Goal: Task Accomplishment & Management: Manage account settings

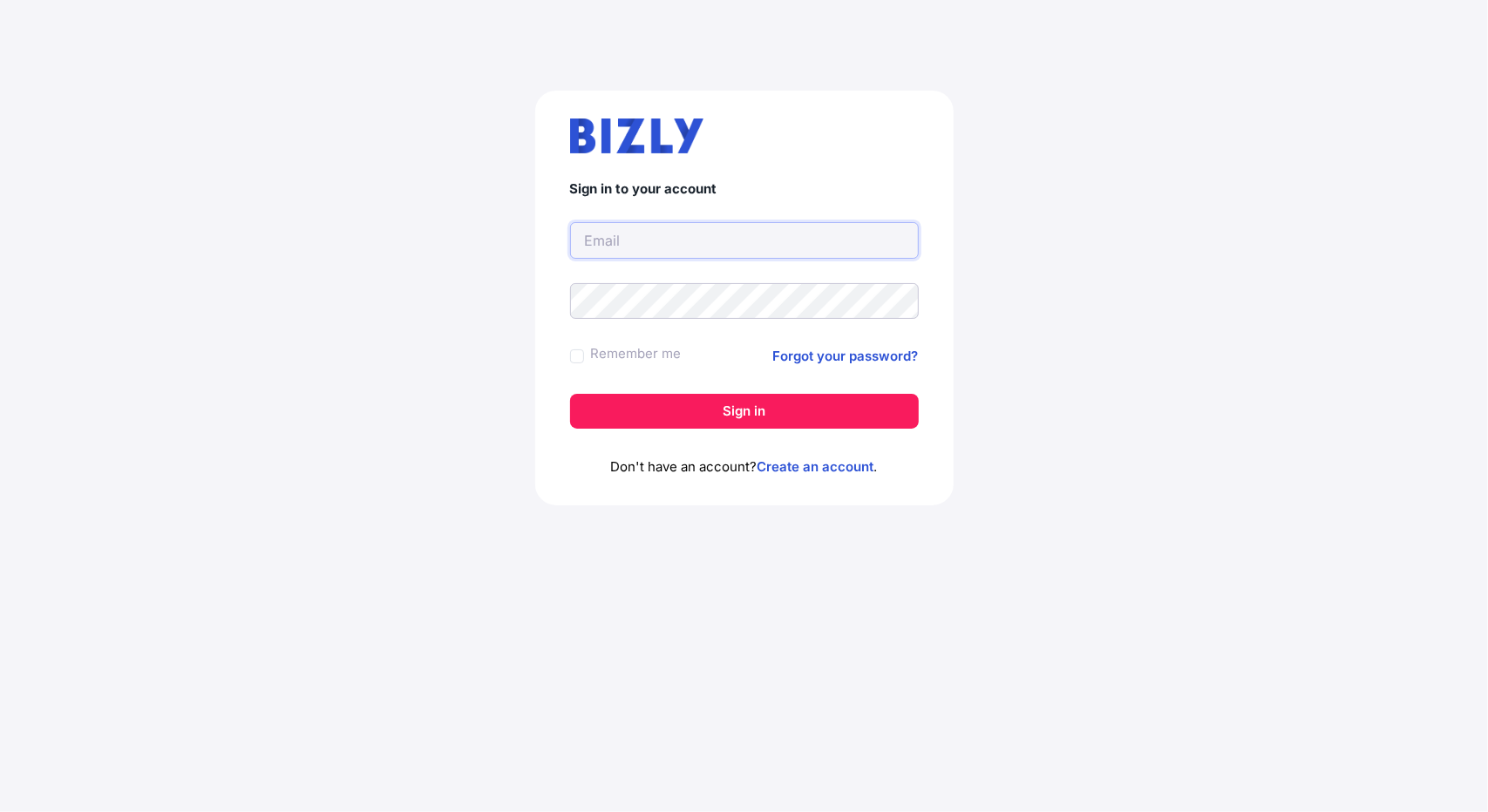
click at [637, 235] on input "text" at bounding box center [744, 241] width 349 height 37
type input "[PERSON_NAME][EMAIL_ADDRESS][PERSON_NAME][DOMAIN_NAME]"
click at [801, 469] on link "Create an account" at bounding box center [816, 467] width 117 height 16
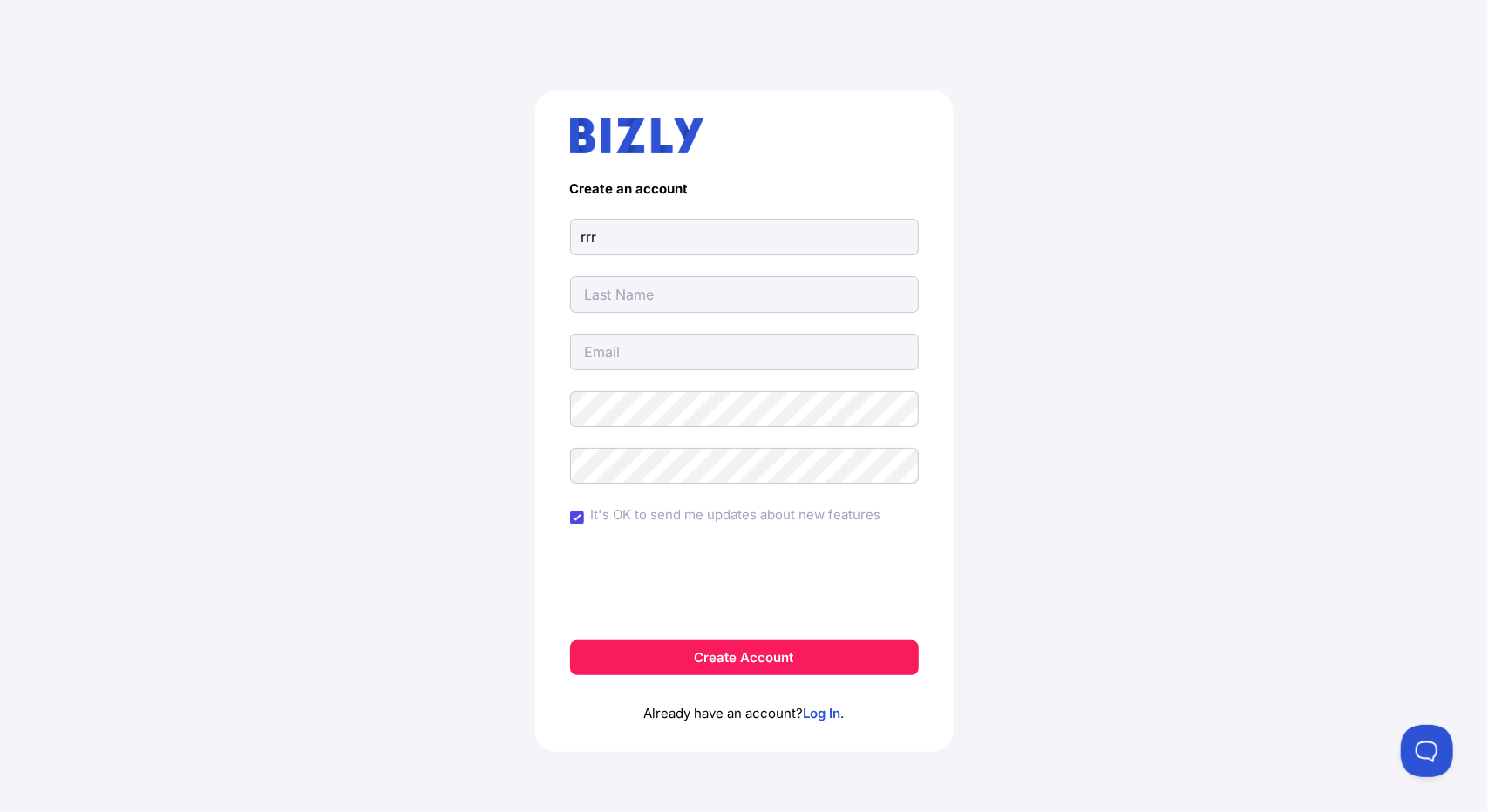
type input "rrr"
click at [602, 296] on input "text" at bounding box center [744, 295] width 349 height 37
type input "vvv"
click at [625, 358] on input "email" at bounding box center [744, 352] width 349 height 37
type input "[PERSON_NAME][EMAIL_ADDRESS][PERSON_NAME][DOMAIN_NAME]"
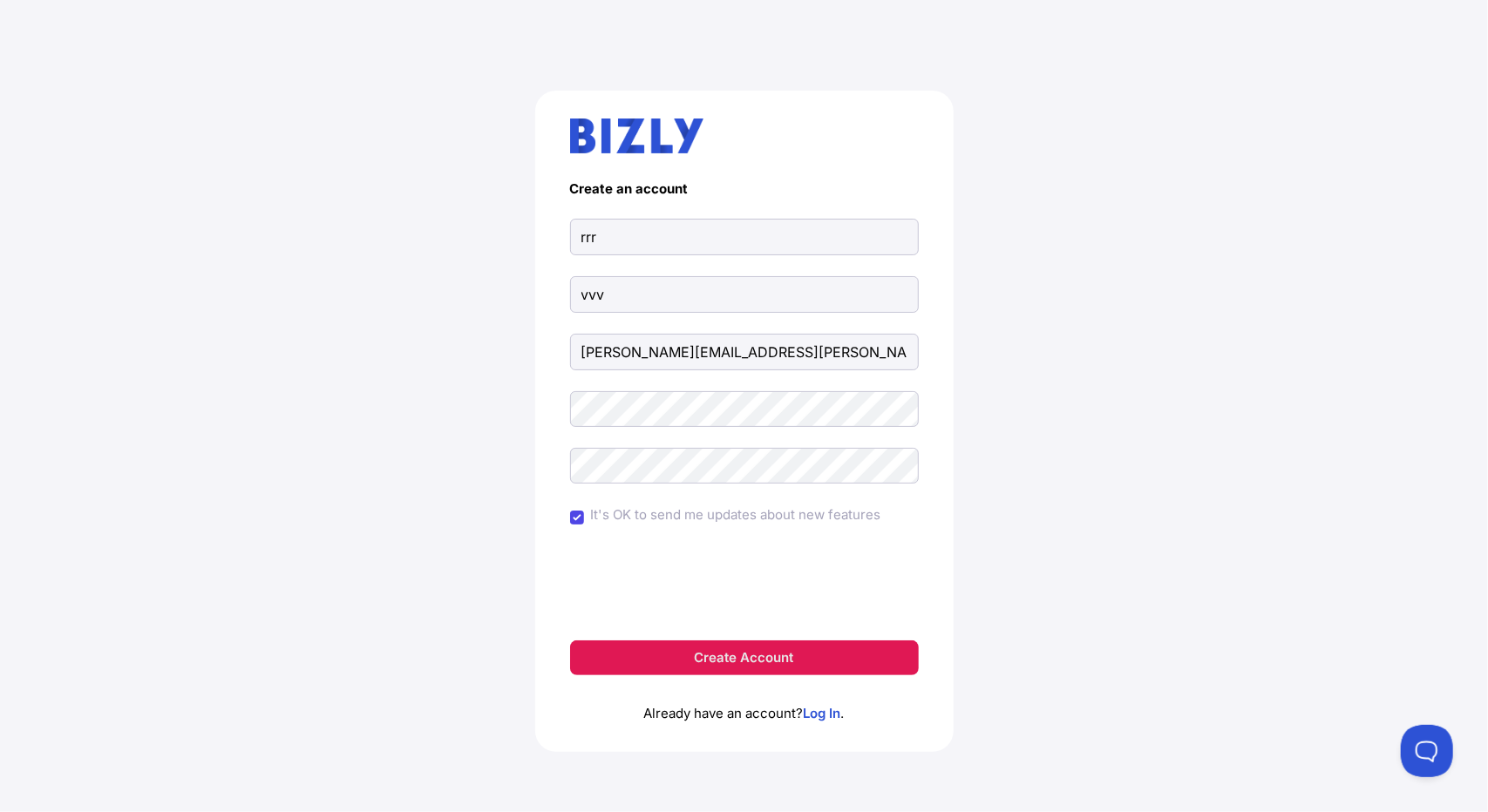
click at [710, 642] on button "Create Account" at bounding box center [744, 658] width 349 height 35
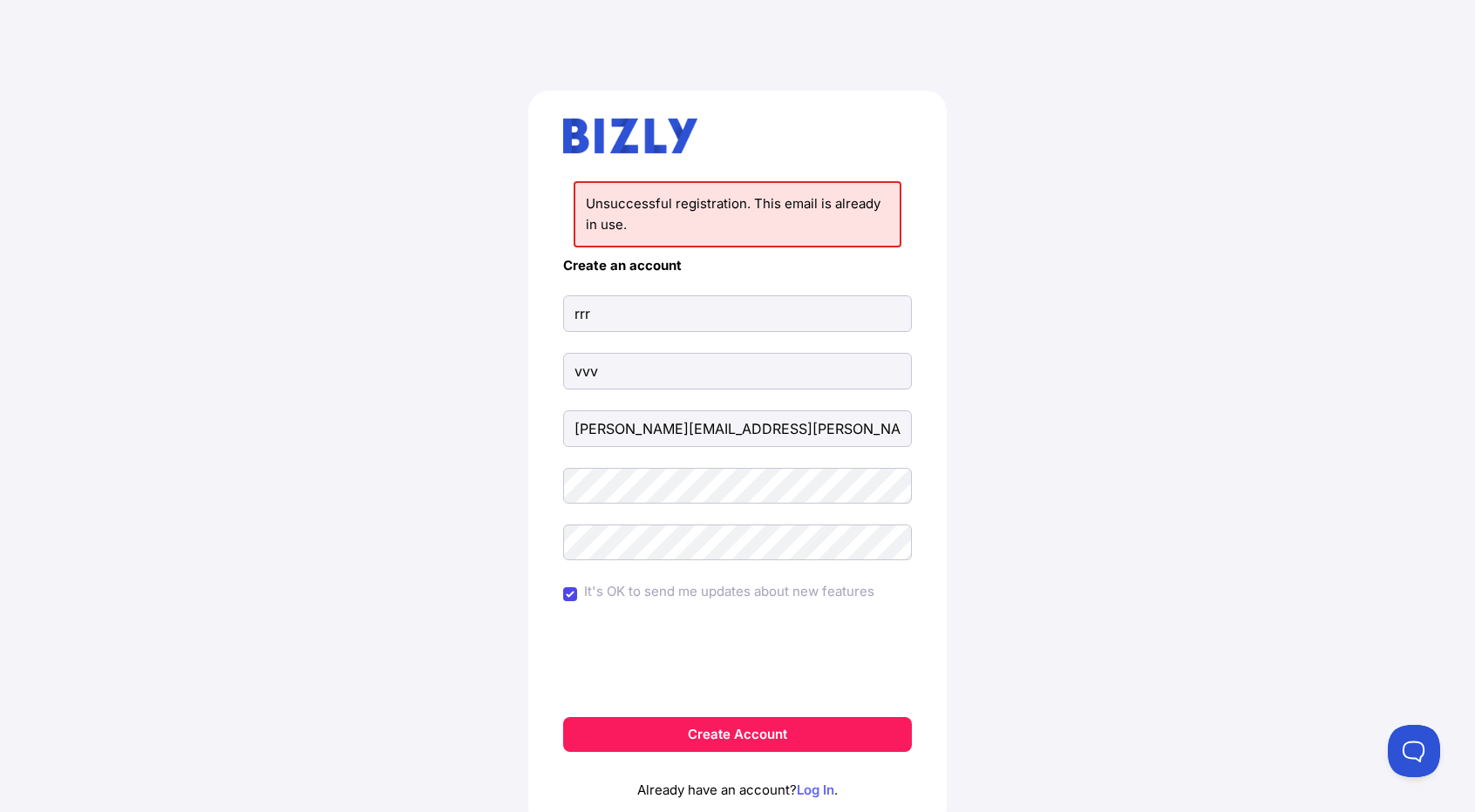
click at [811, 792] on link "Log In" at bounding box center [815, 790] width 38 height 16
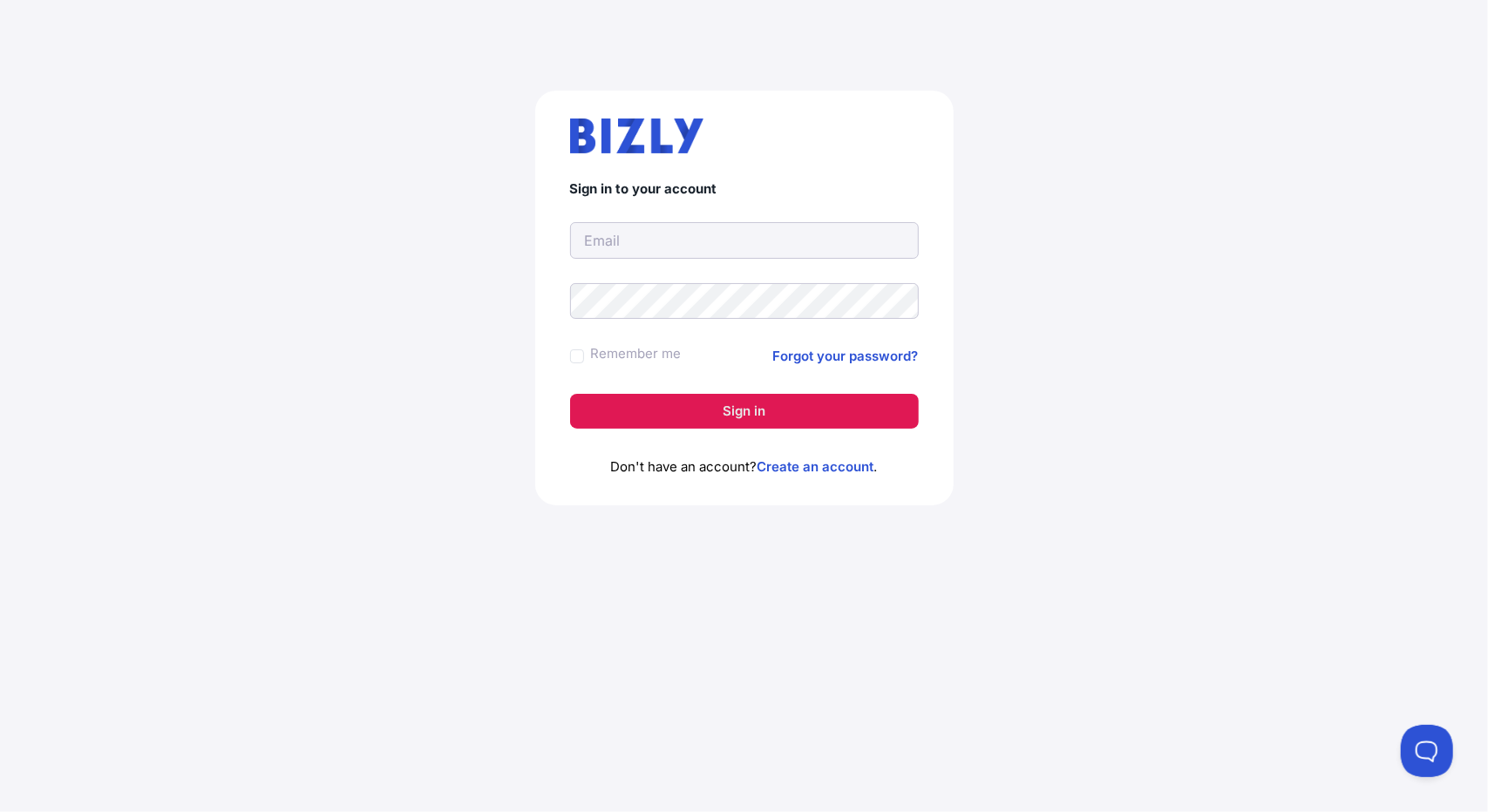
type input "[PERSON_NAME][EMAIL_ADDRESS][PERSON_NAME][DOMAIN_NAME]"
click at [760, 404] on button "Sign in" at bounding box center [744, 411] width 349 height 35
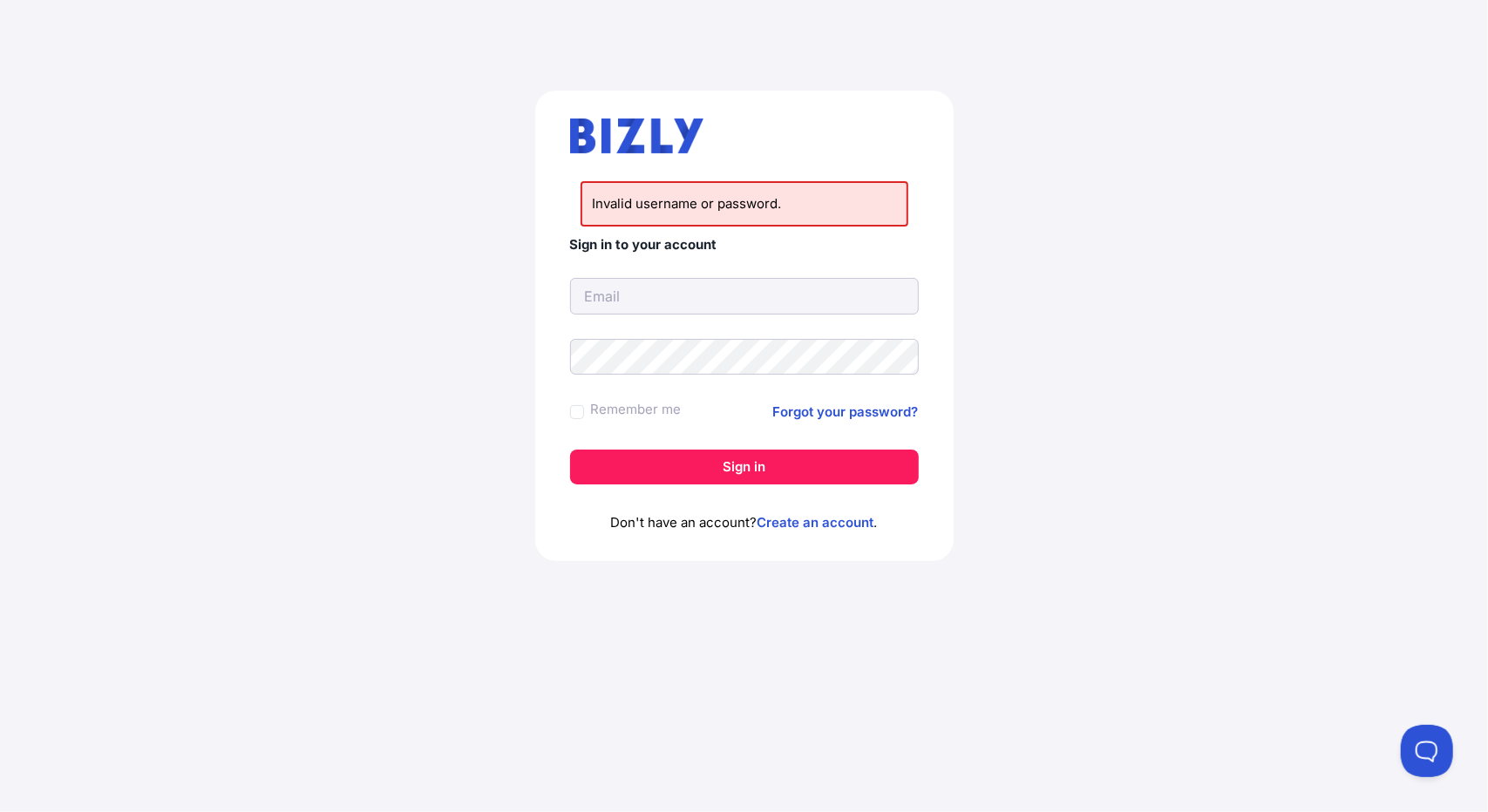
type input "[PERSON_NAME][EMAIL_ADDRESS][PERSON_NAME][DOMAIN_NAME]"
click at [497, 353] on div "Invalid username or password. Sign in to your account [PERSON_NAME][EMAIL_ADDRE…" at bounding box center [744, 332] width 1418 height 568
click at [892, 414] on link "Forgot your password?" at bounding box center [846, 412] width 146 height 21
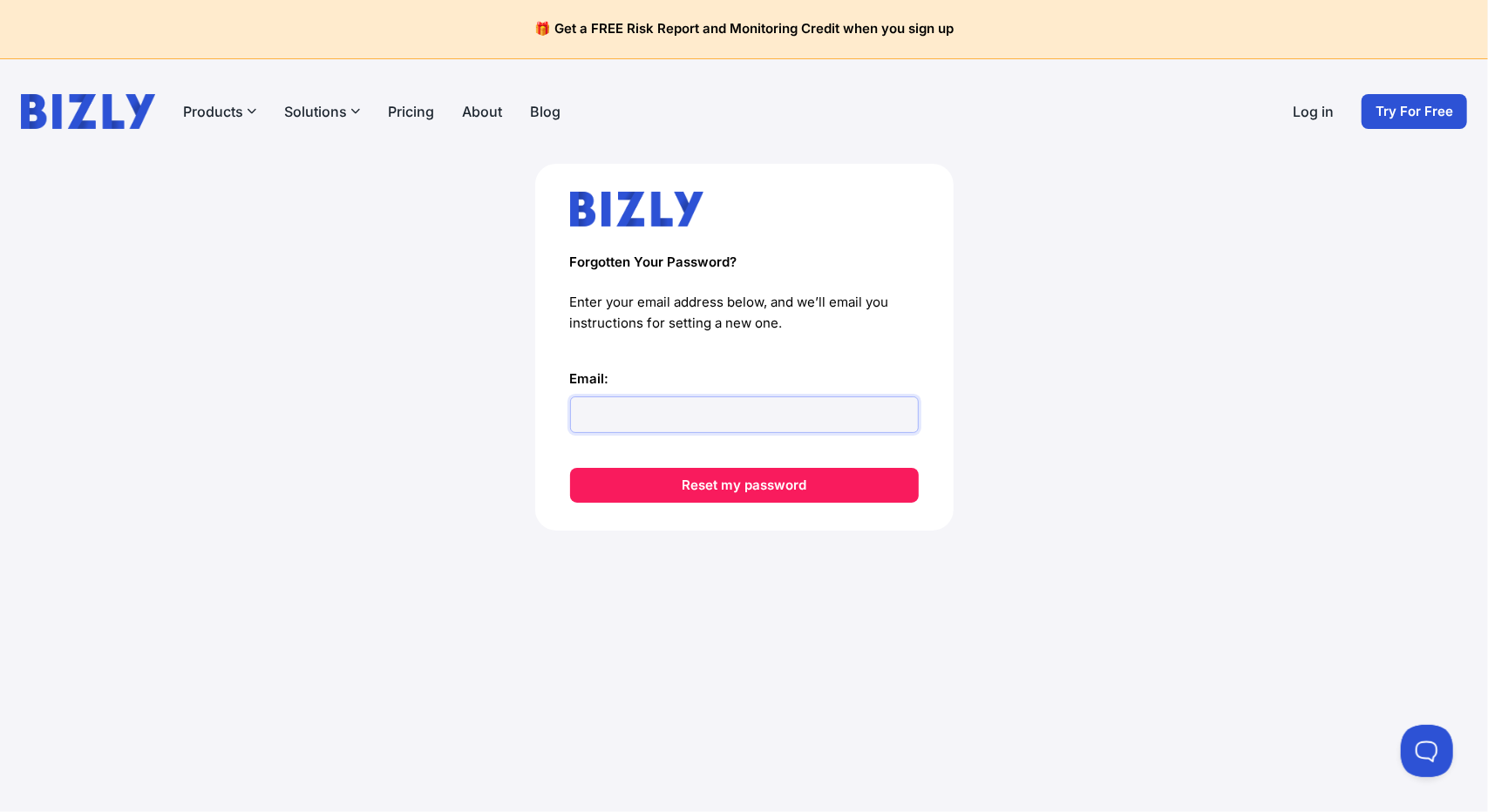
click at [816, 408] on input "Email:" at bounding box center [744, 415] width 349 height 37
type input "[PERSON_NAME][EMAIL_ADDRESS][PERSON_NAME][DOMAIN_NAME]"
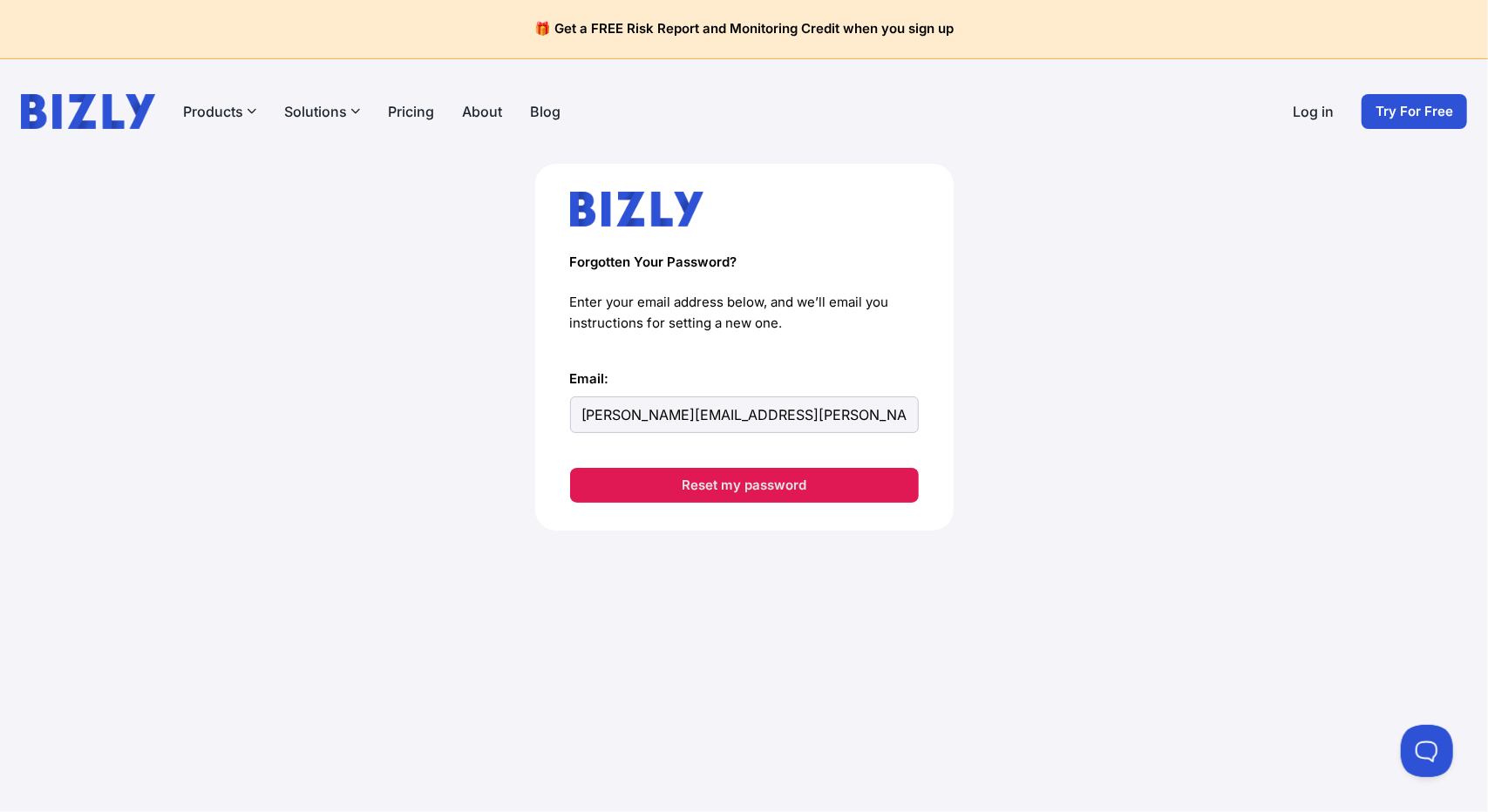
click at [773, 475] on button "Reset my password" at bounding box center [744, 485] width 349 height 35
